Goal: Entertainment & Leisure: Browse casually

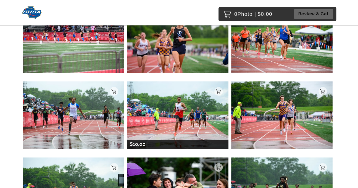
scroll to position [3198, 0]
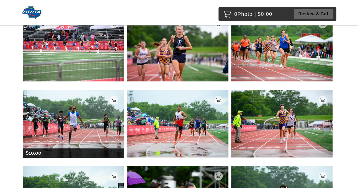
click at [53, 109] on img at bounding box center [73, 124] width 101 height 68
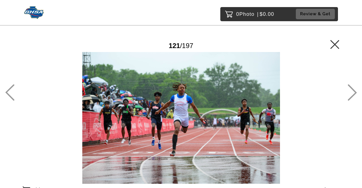
click at [352, 95] on icon at bounding box center [352, 92] width 9 height 16
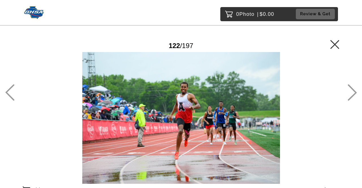
click at [13, 94] on icon at bounding box center [9, 92] width 9 height 16
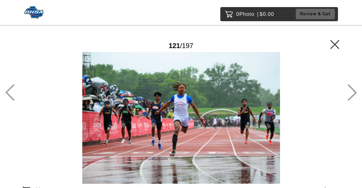
click at [355, 93] on icon at bounding box center [352, 93] width 9 height 16
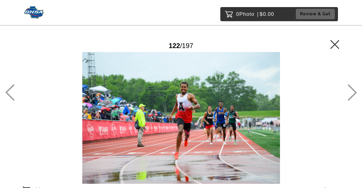
click at [333, 44] on icon at bounding box center [335, 44] width 9 height 9
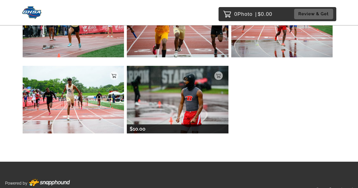
scroll to position [5129, 0]
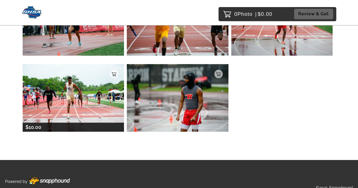
click at [100, 76] on img at bounding box center [73, 98] width 101 height 68
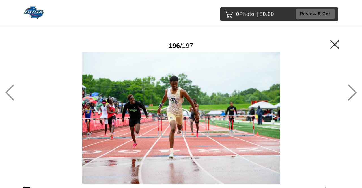
click at [336, 44] on icon at bounding box center [335, 44] width 9 height 9
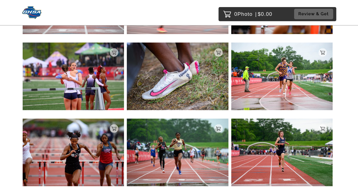
scroll to position [4762, 0]
